Goal: Task Accomplishment & Management: Use online tool/utility

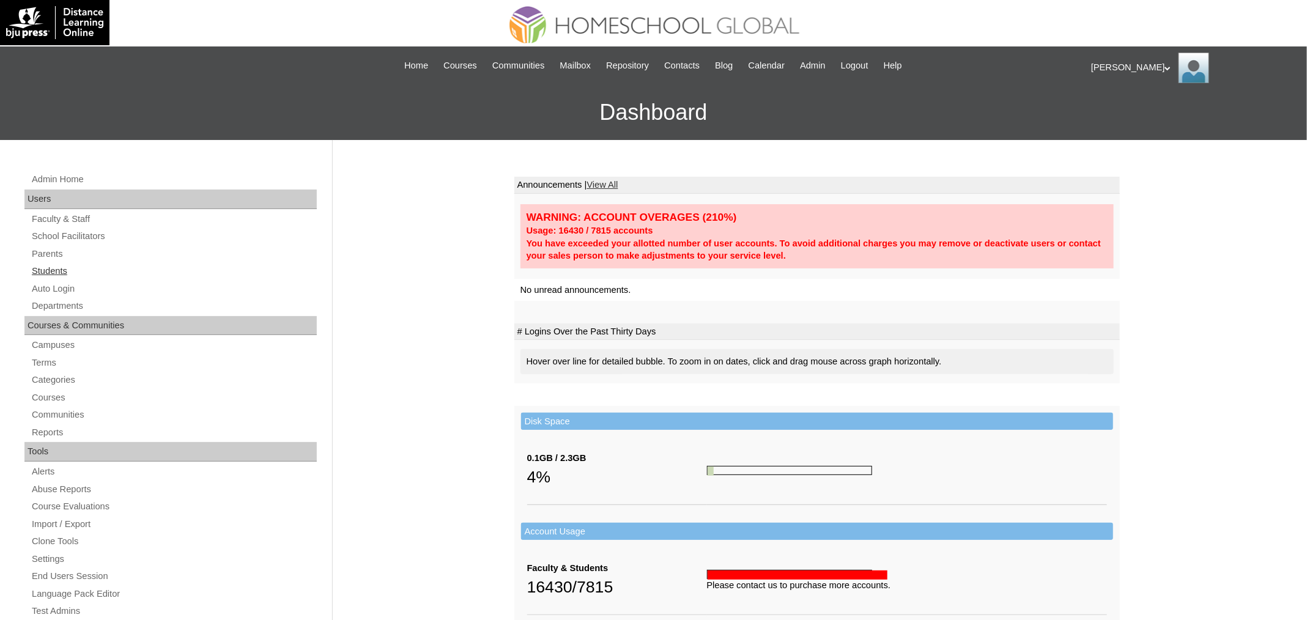
click at [40, 271] on link "Students" at bounding box center [174, 271] width 286 height 15
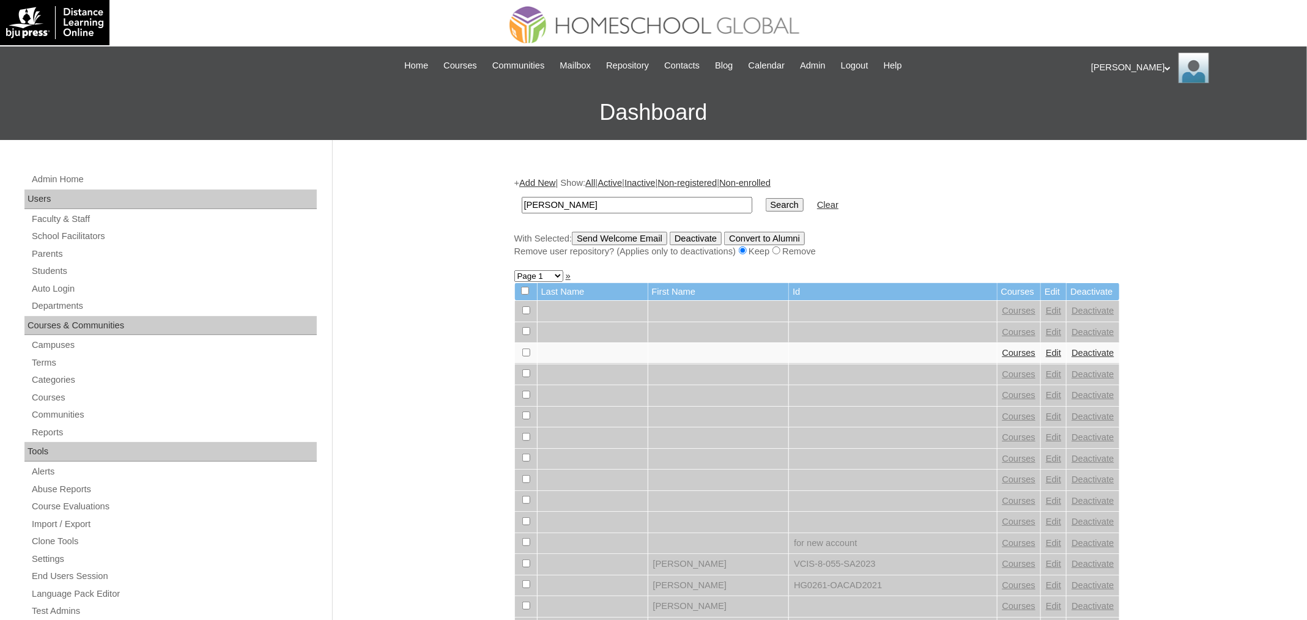
type input "[PERSON_NAME]"
click at [771, 201] on input "Search" at bounding box center [785, 204] width 38 height 13
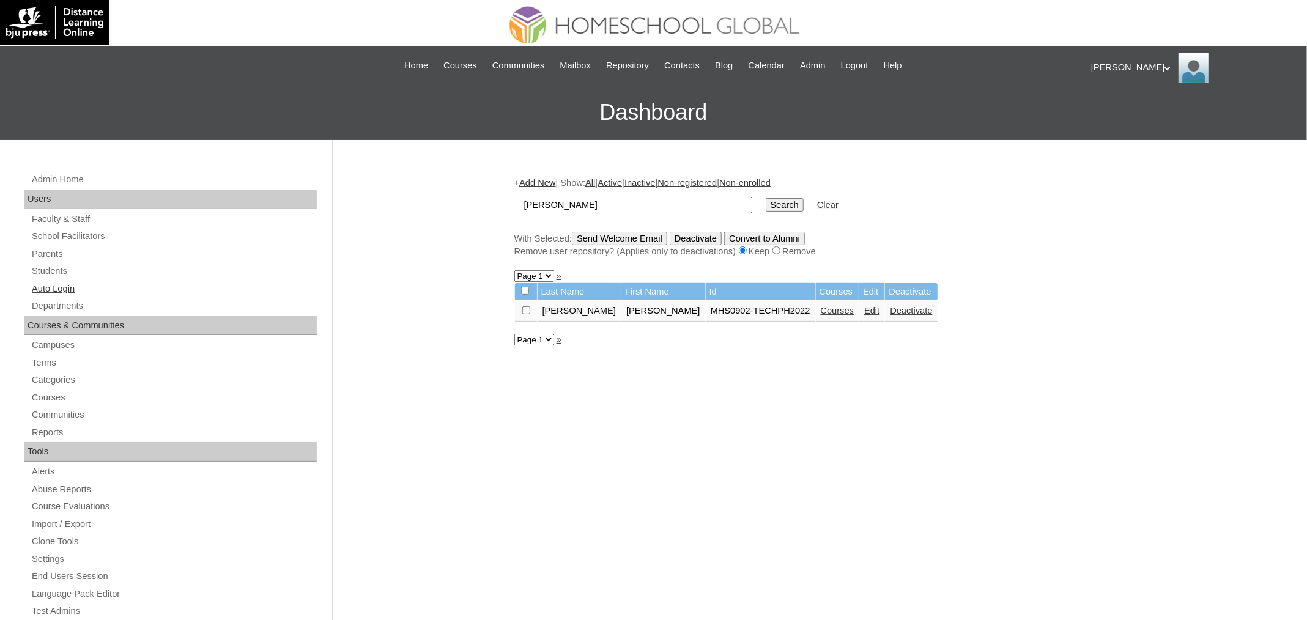
click at [67, 288] on link "Auto Login" at bounding box center [174, 288] width 286 height 15
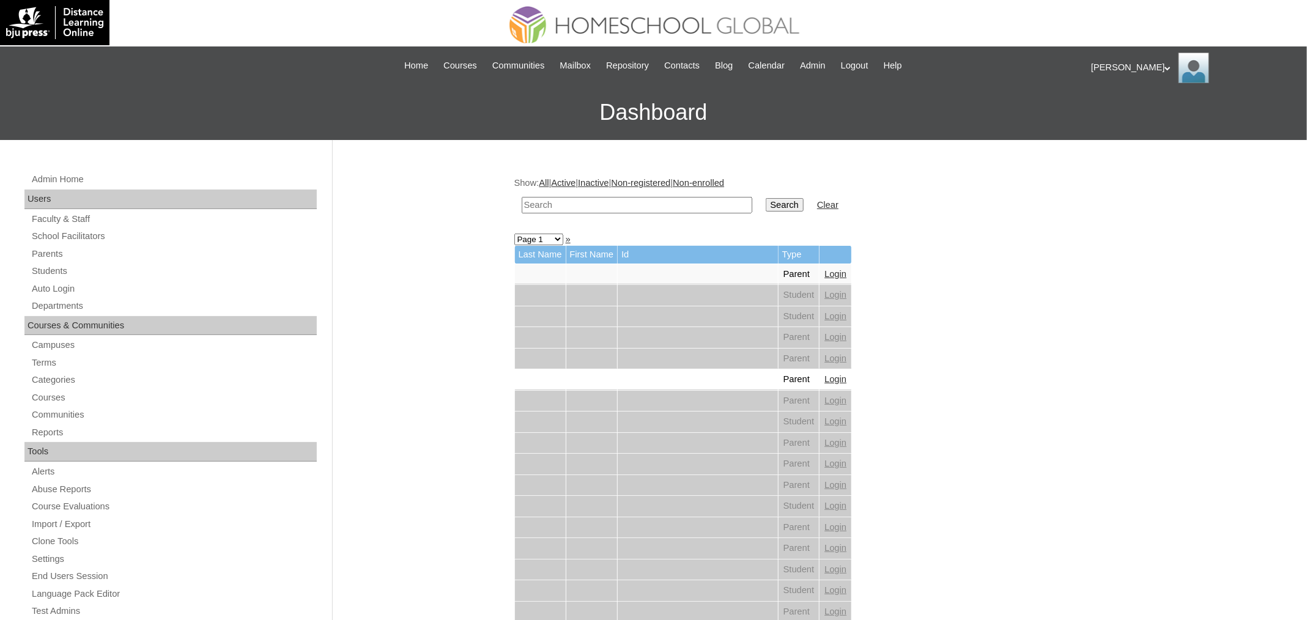
click at [617, 200] on input "text" at bounding box center [637, 205] width 231 height 17
paste input "Ethan Luke"
type input "Ethan Luke"
click at [796, 204] on input "Search" at bounding box center [785, 204] width 38 height 13
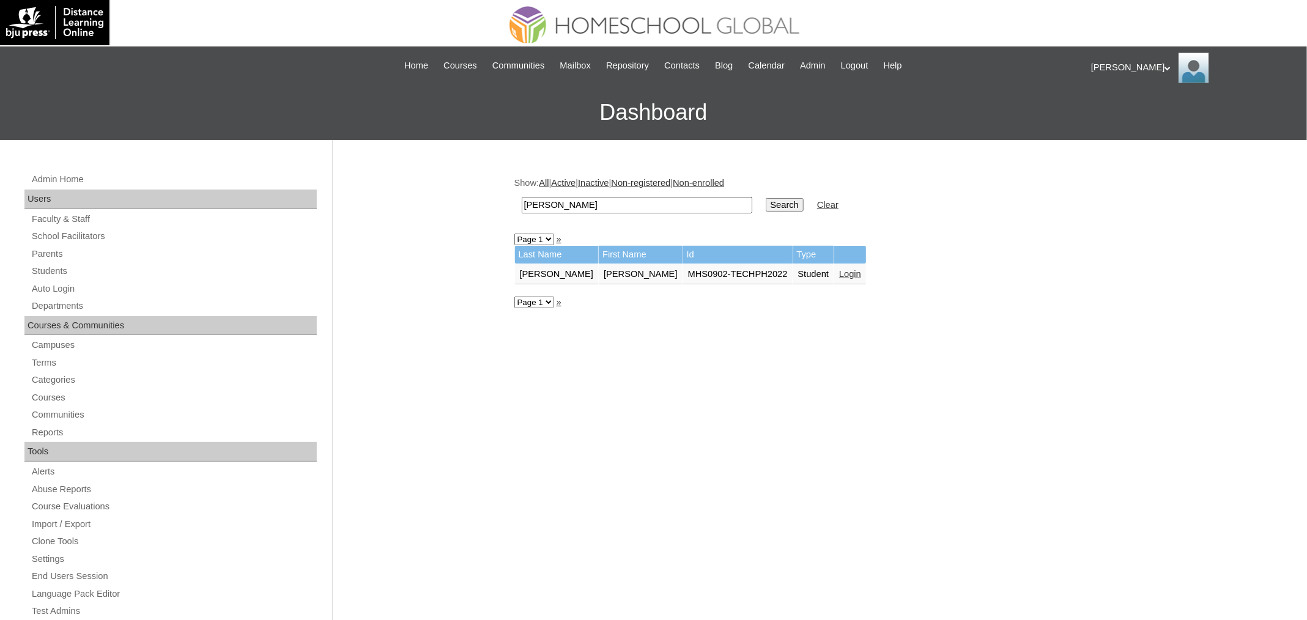
click at [839, 272] on link "Login" at bounding box center [850, 274] width 22 height 10
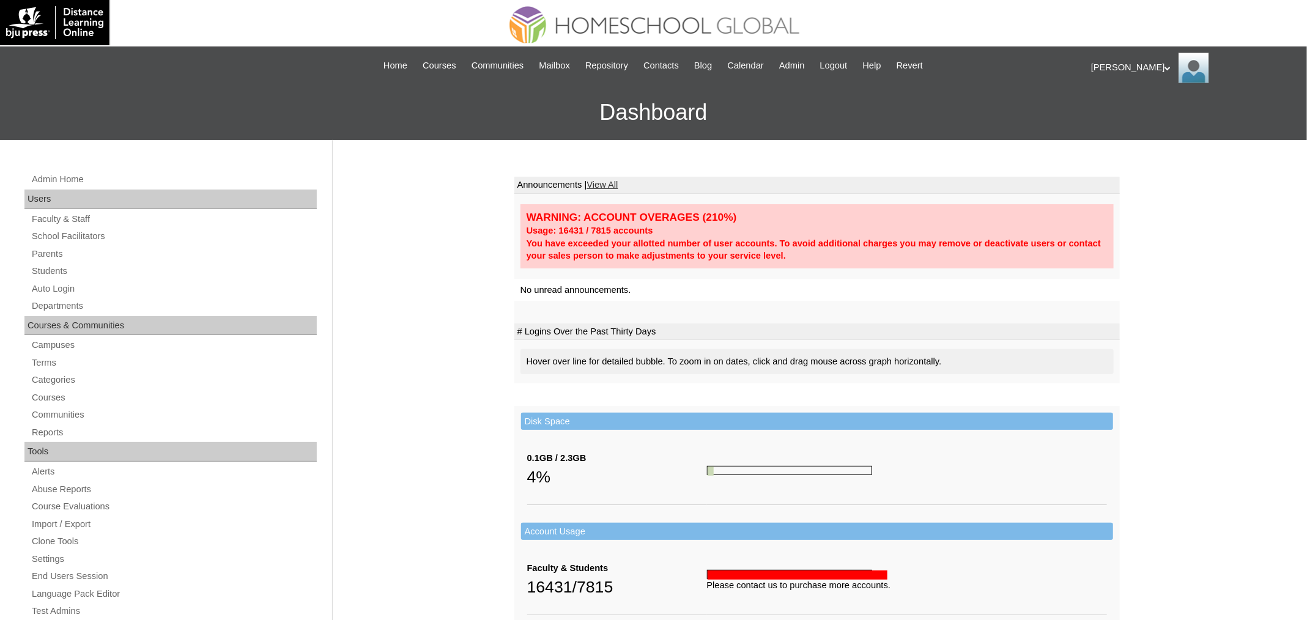
click at [531, 113] on h3 "Dashboard" at bounding box center [653, 112] width 1295 height 55
click at [804, 67] on span "Admin" at bounding box center [792, 66] width 26 height 14
click at [72, 290] on link "Auto Login" at bounding box center [174, 288] width 286 height 15
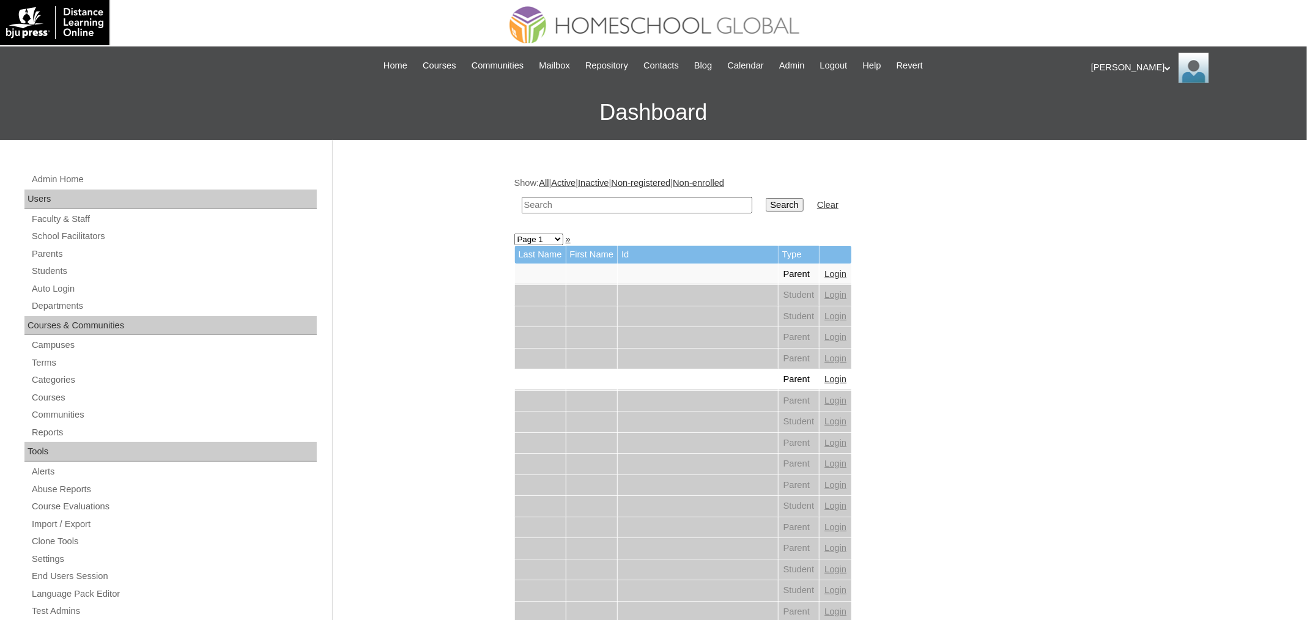
click at [618, 209] on input "text" at bounding box center [637, 205] width 231 height 17
paste input "[PERSON_NAME]"
type input "[PERSON_NAME]"
click at [766, 198] on input "Search" at bounding box center [785, 204] width 38 height 13
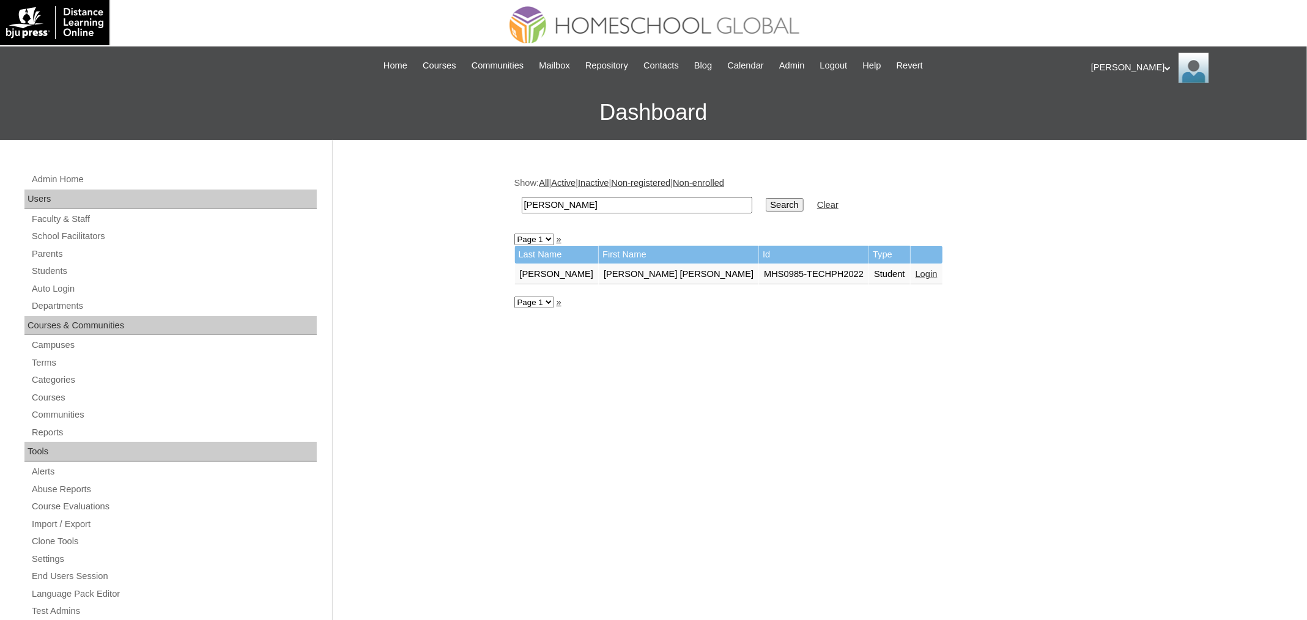
click at [922, 278] on td "Login" at bounding box center [927, 274] width 32 height 21
click at [920, 277] on td "Login" at bounding box center [927, 274] width 32 height 21
click at [917, 274] on link "Login" at bounding box center [926, 274] width 22 height 10
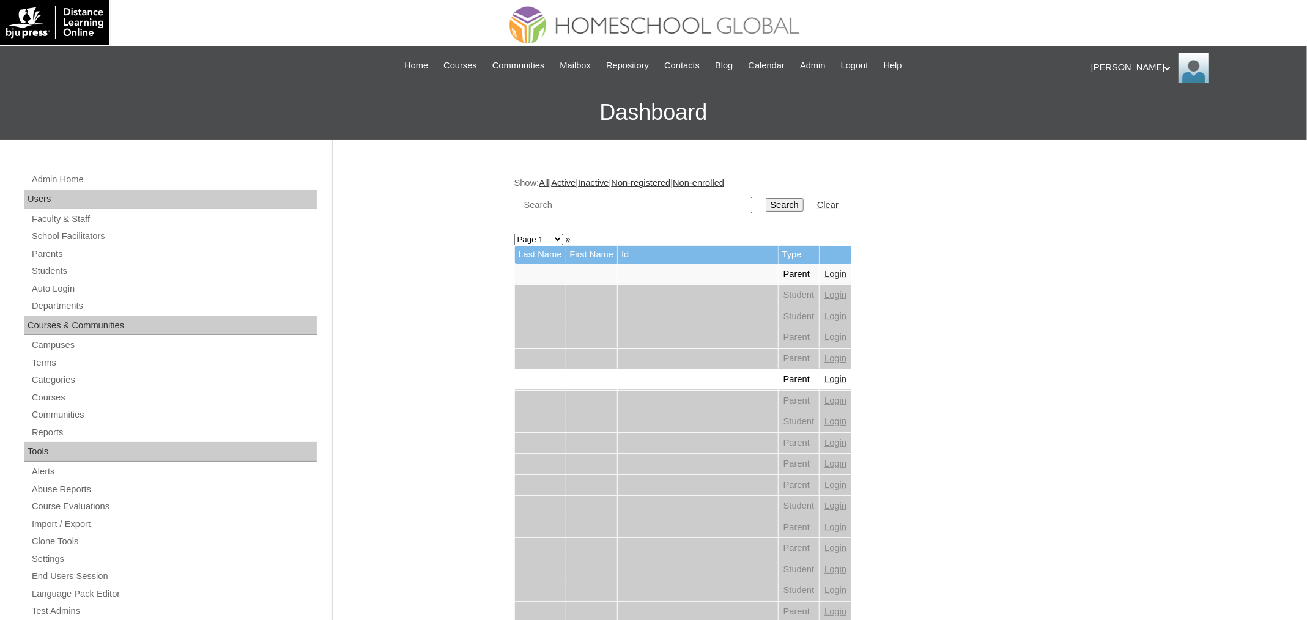
click at [634, 199] on input "text" at bounding box center [637, 205] width 231 height 17
paste input "[PERSON_NAME]"
type input "[PERSON_NAME]"
click at [766, 198] on input "Search" at bounding box center [785, 204] width 38 height 13
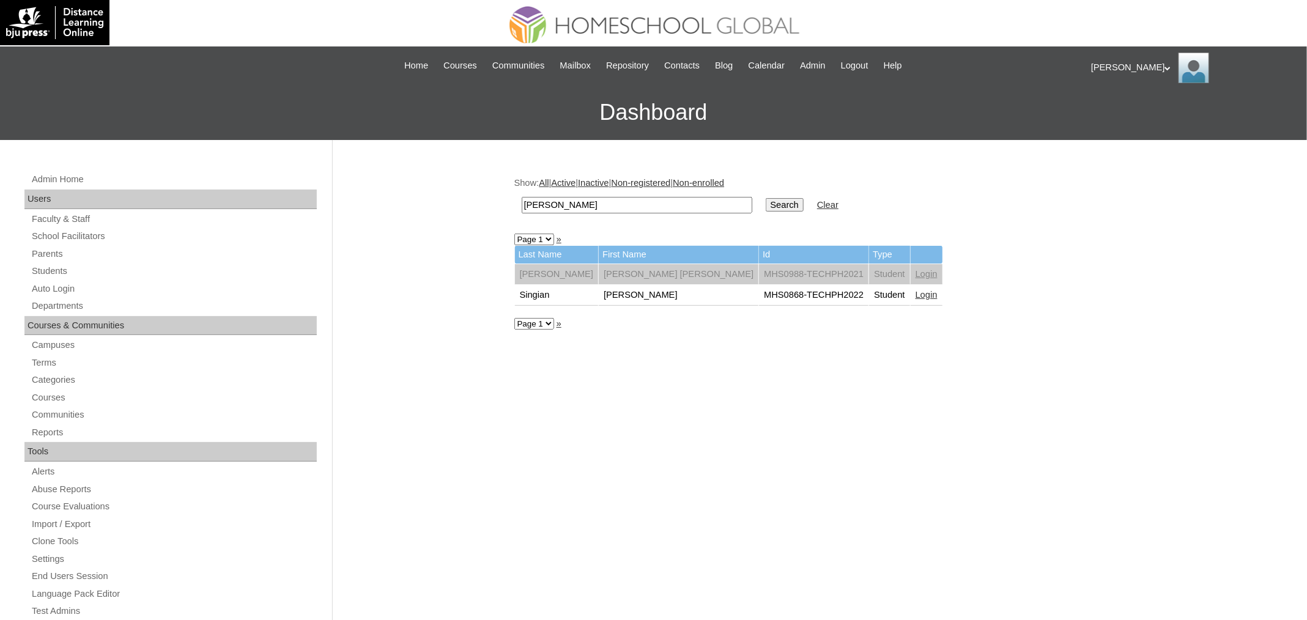
click at [915, 292] on link "Login" at bounding box center [926, 295] width 22 height 10
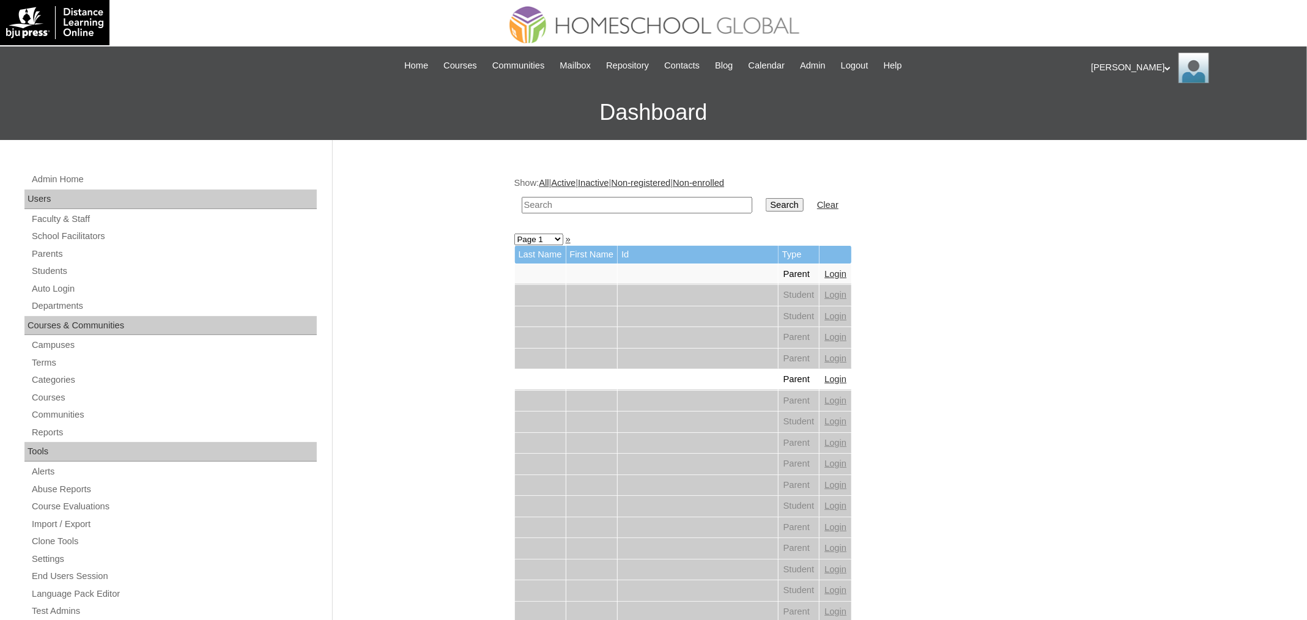
click at [569, 209] on input "text" at bounding box center [637, 205] width 231 height 17
paste input "Maryem Sherif"
type input "Maryem Sherif"
click at [766, 198] on input "Search" at bounding box center [785, 204] width 38 height 13
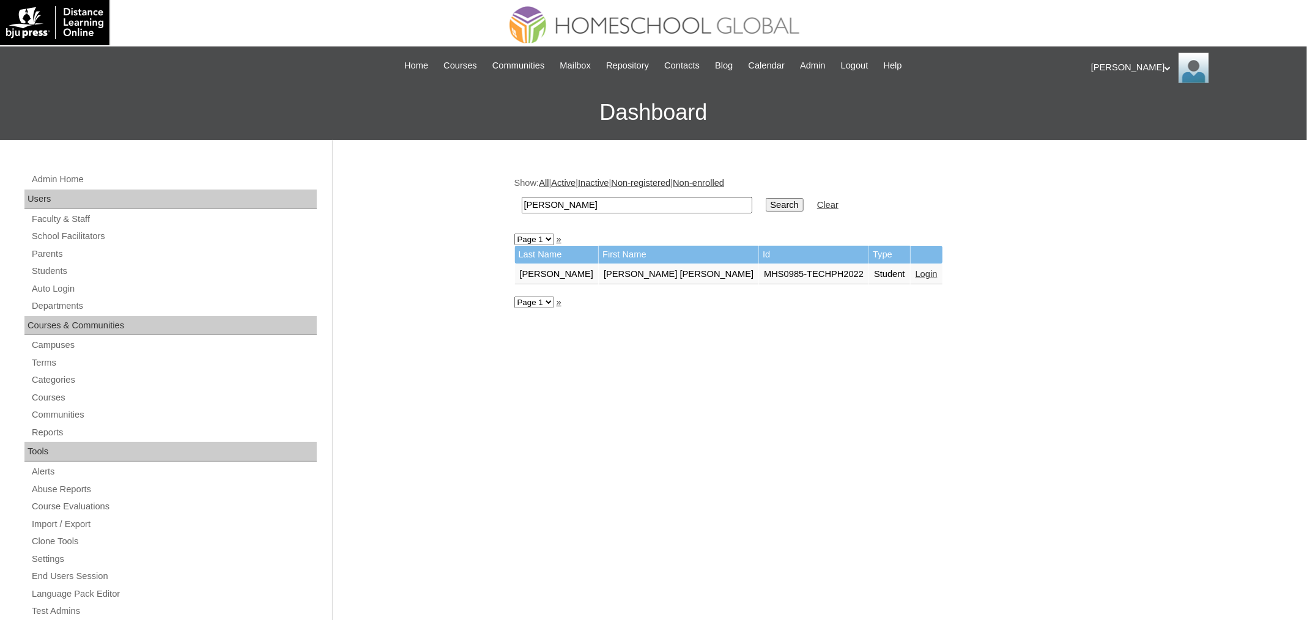
click at [915, 269] on link "Login" at bounding box center [926, 274] width 22 height 10
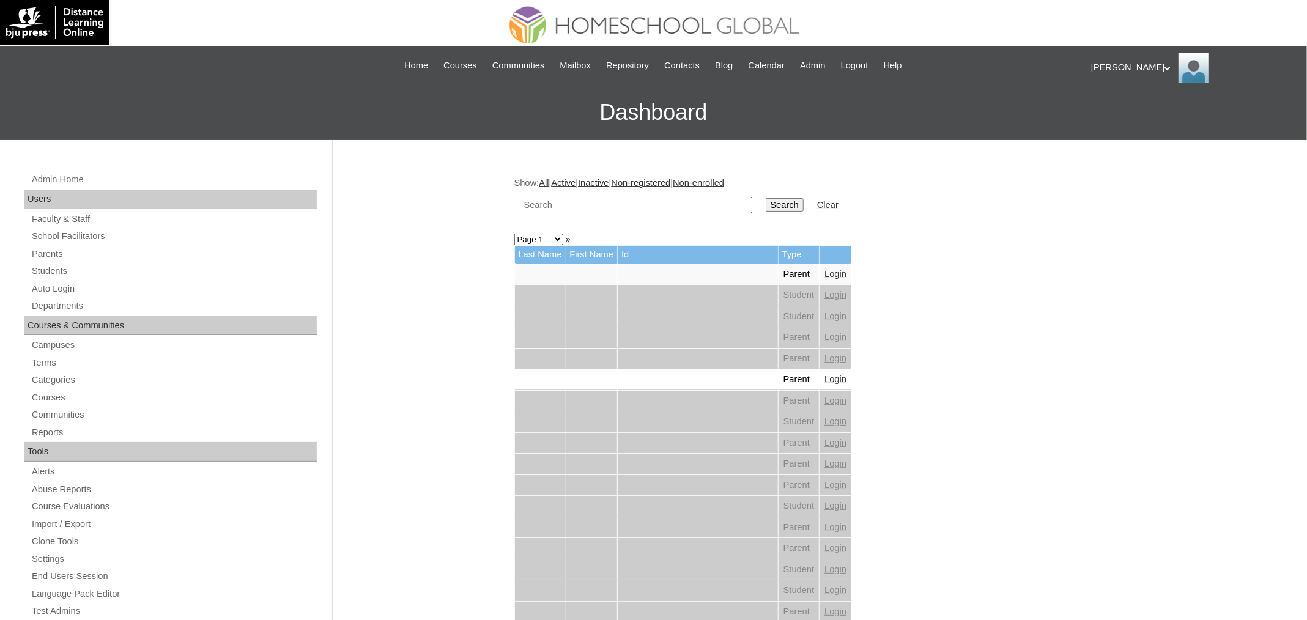
click at [572, 204] on input "text" at bounding box center [637, 205] width 231 height 17
paste input "[PERSON_NAME]"
type input "[PERSON_NAME]"
click at [766, 198] on input "Search" at bounding box center [785, 204] width 38 height 13
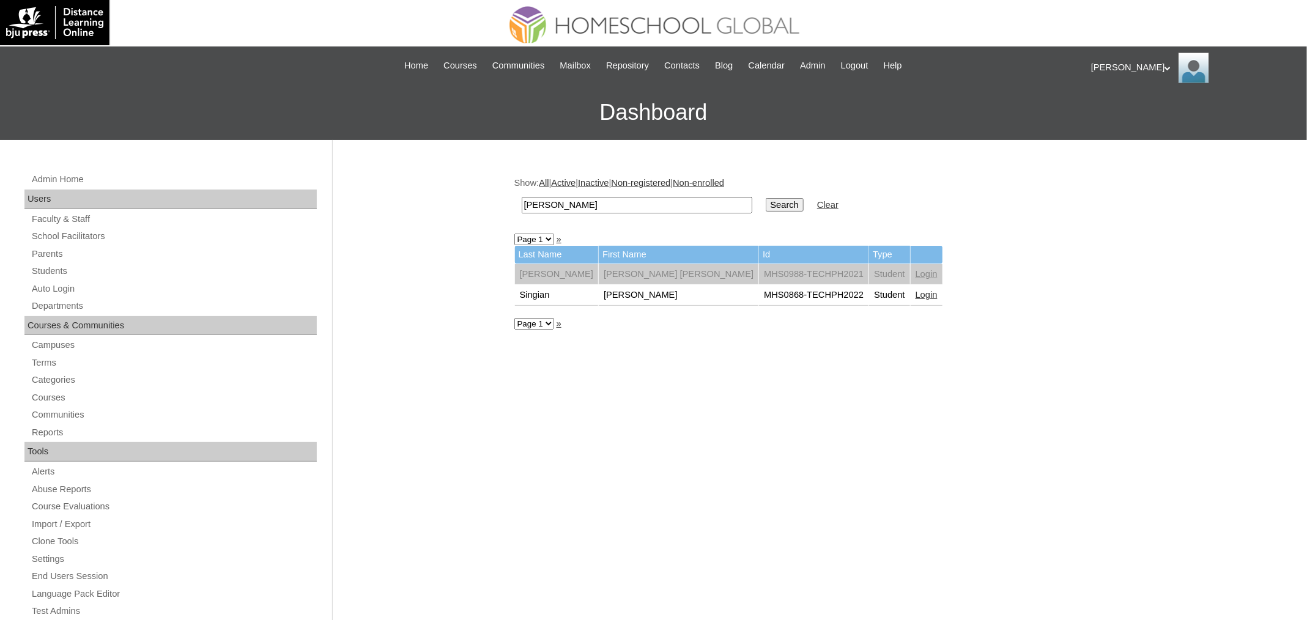
click at [915, 295] on link "Login" at bounding box center [926, 295] width 22 height 10
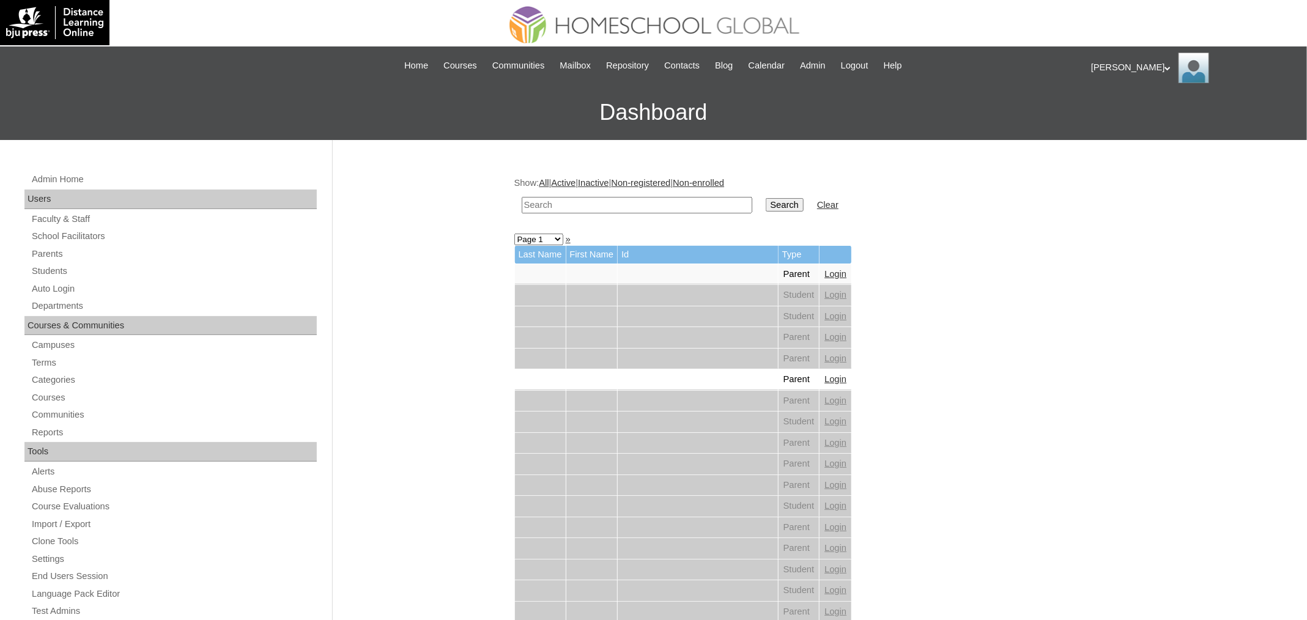
click at [692, 205] on input "text" at bounding box center [637, 205] width 231 height 17
paste input "Kharlize Iñigo"
type input "Kharlize Iñigo"
click at [784, 207] on input "Search" at bounding box center [785, 204] width 38 height 13
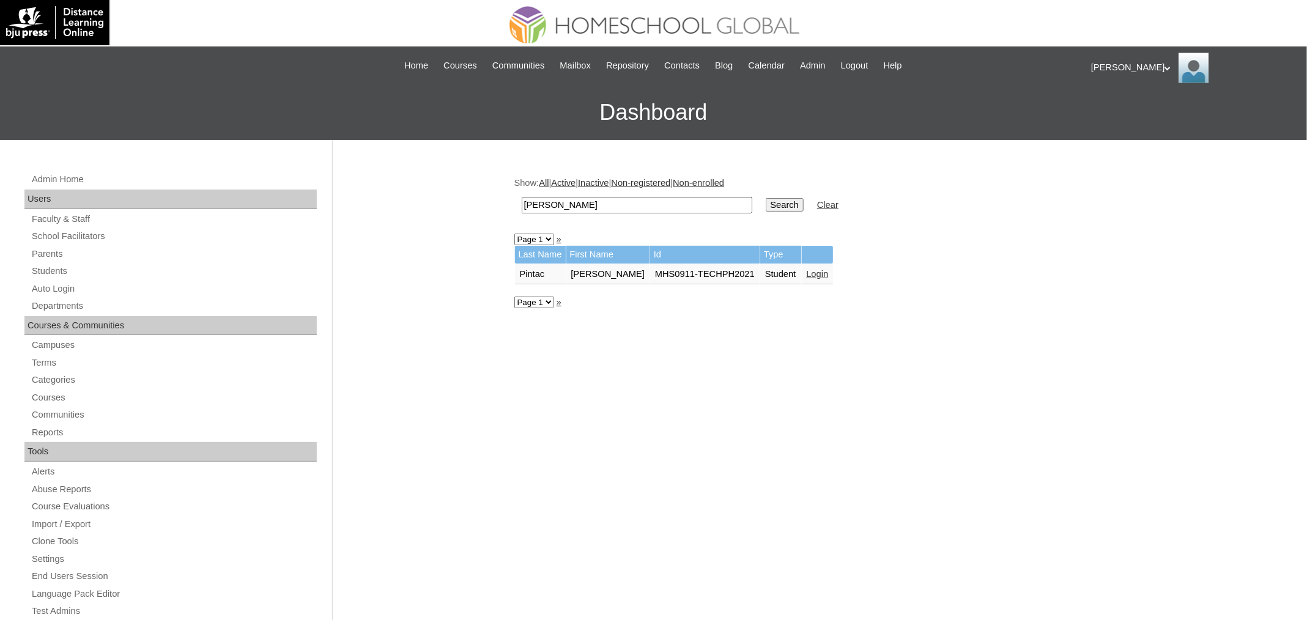
click at [829, 273] on link "Login" at bounding box center [818, 274] width 22 height 10
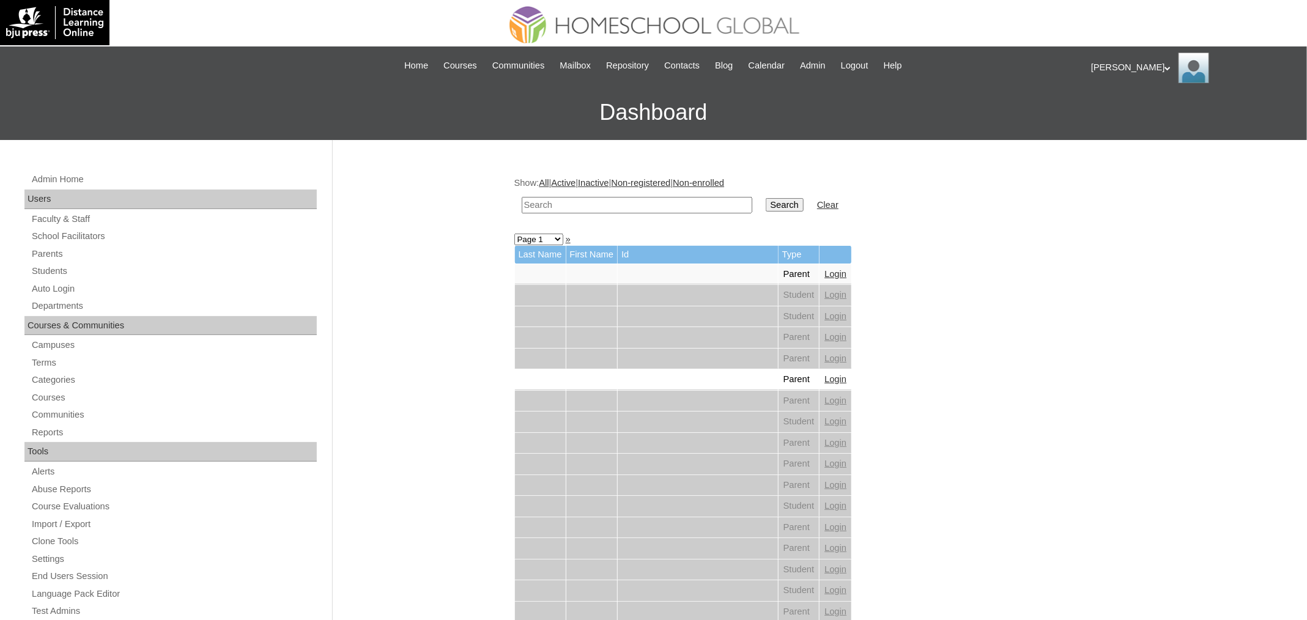
click at [585, 197] on input "text" at bounding box center [637, 205] width 231 height 17
paste input "Kaylanna Ingrid"
type input "Kaylanna Ingrid"
click at [766, 198] on input "Search" at bounding box center [785, 204] width 38 height 13
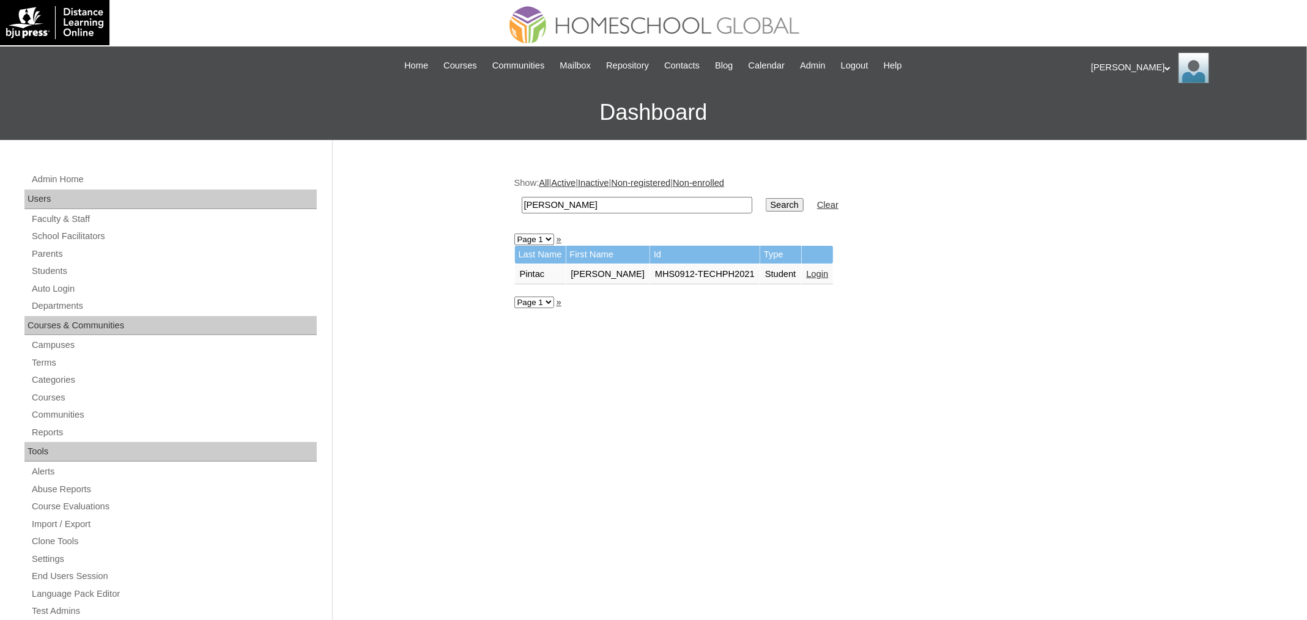
click at [828, 272] on link "Login" at bounding box center [818, 274] width 22 height 10
